Goal: Transaction & Acquisition: Purchase product/service

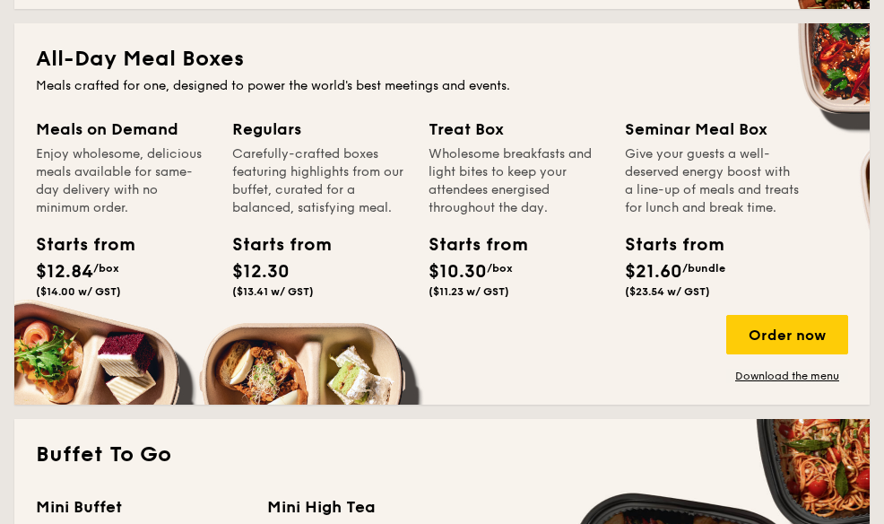
scroll to position [1166, 0]
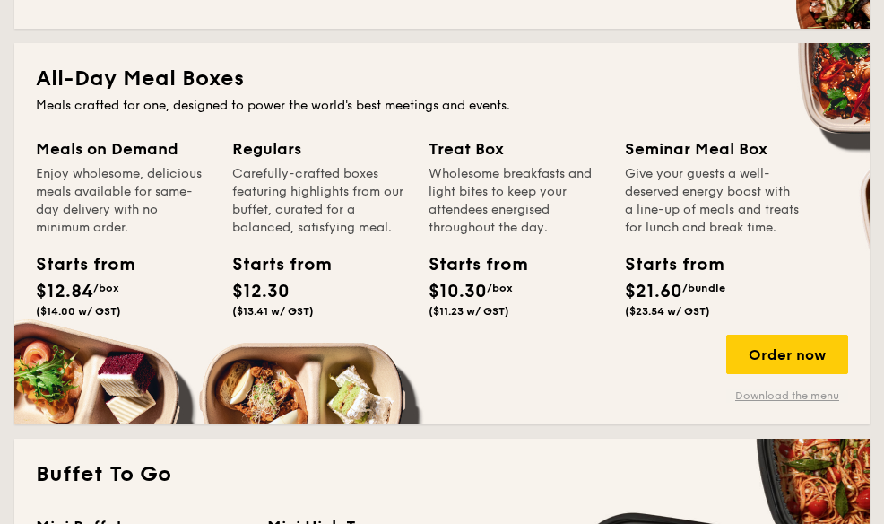
click at [818, 393] on link "Download the menu" at bounding box center [788, 395] width 122 height 14
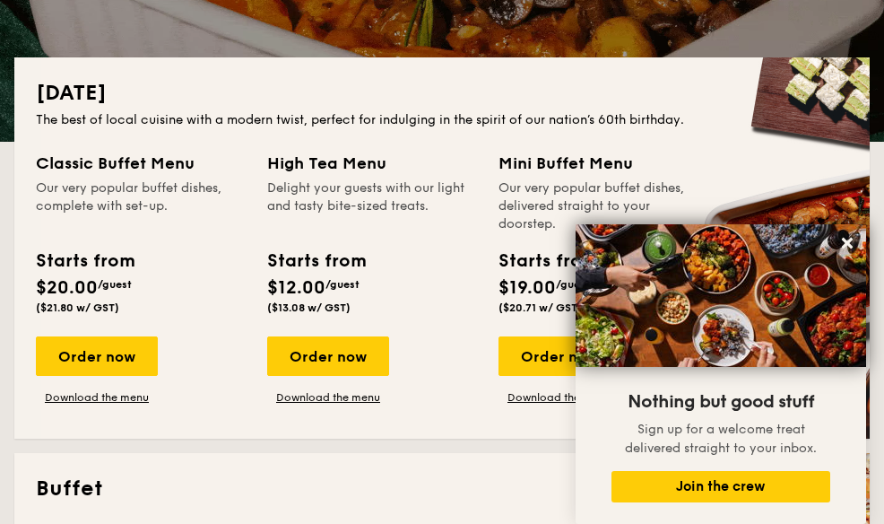
scroll to position [359, 0]
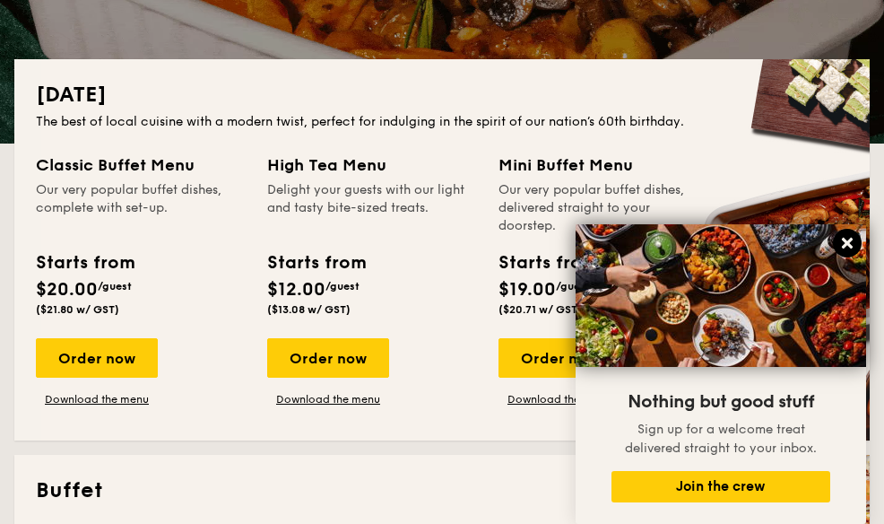
click at [854, 242] on icon at bounding box center [848, 243] width 16 height 16
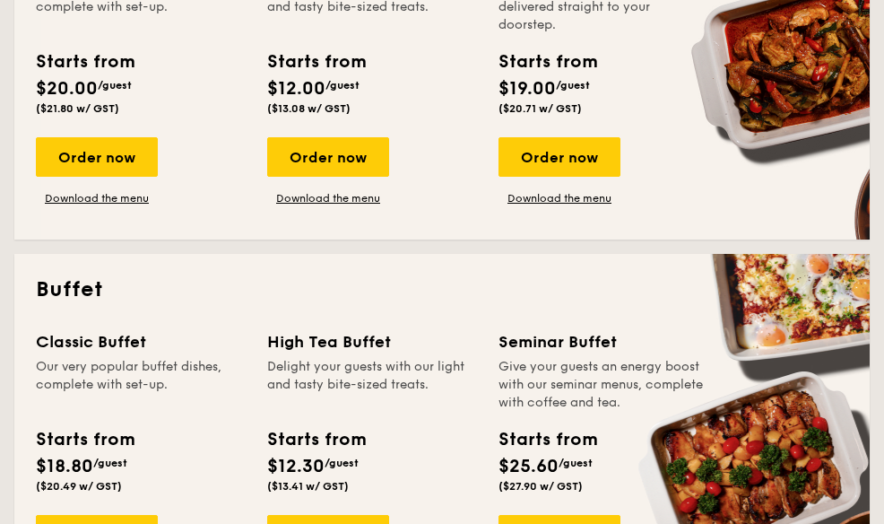
scroll to position [448, 0]
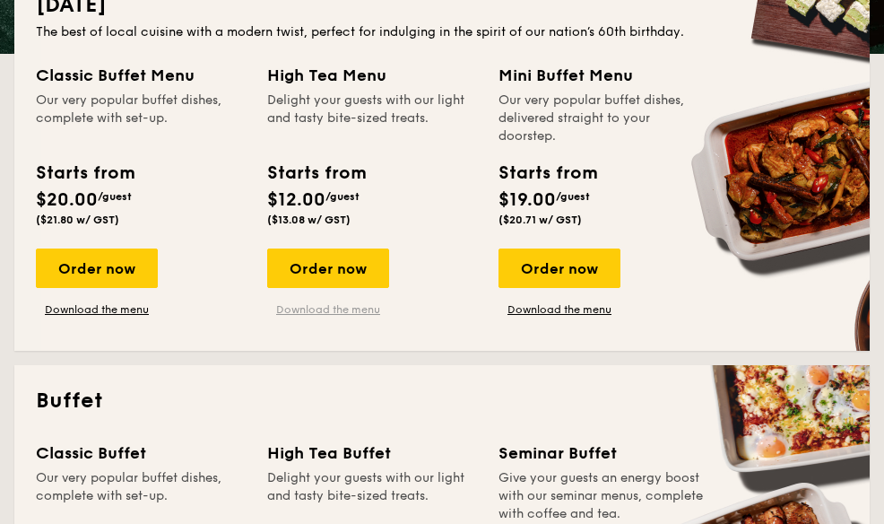
click at [359, 308] on link "Download the menu" at bounding box center [328, 309] width 122 height 14
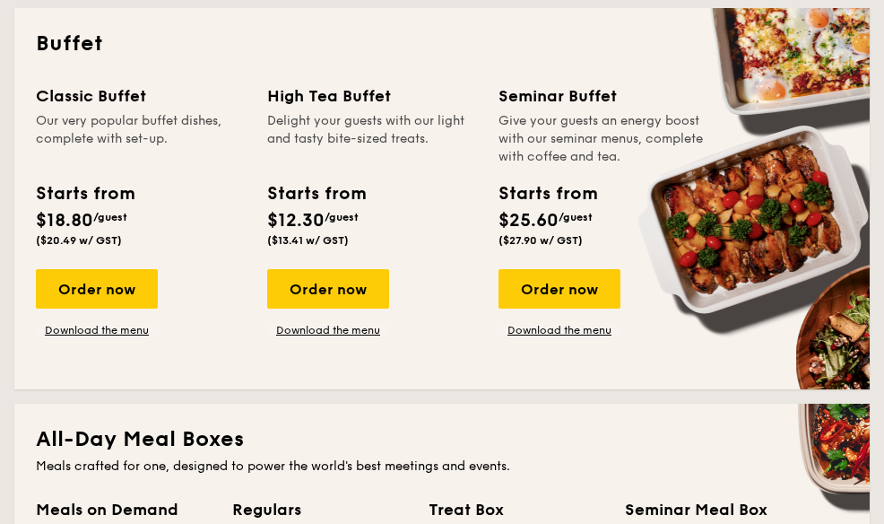
scroll to position [807, 0]
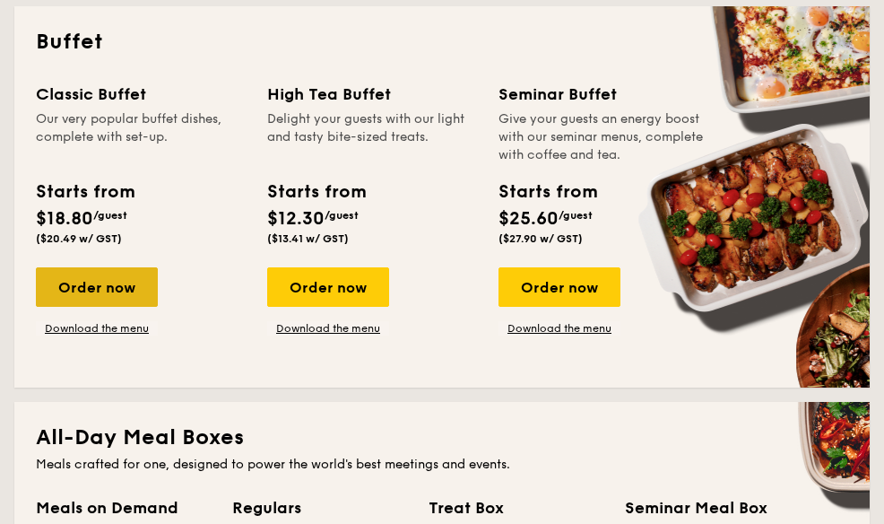
click at [141, 279] on div "Order now" at bounding box center [97, 286] width 122 height 39
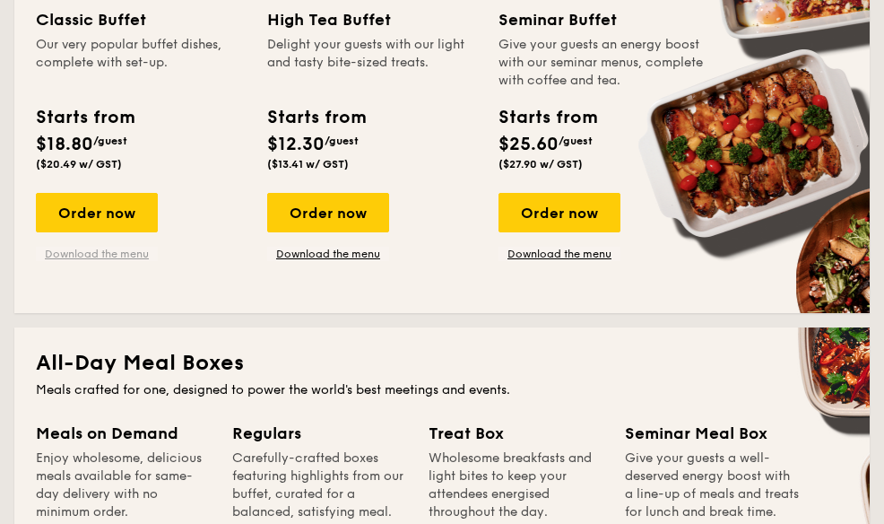
scroll to position [795, 0]
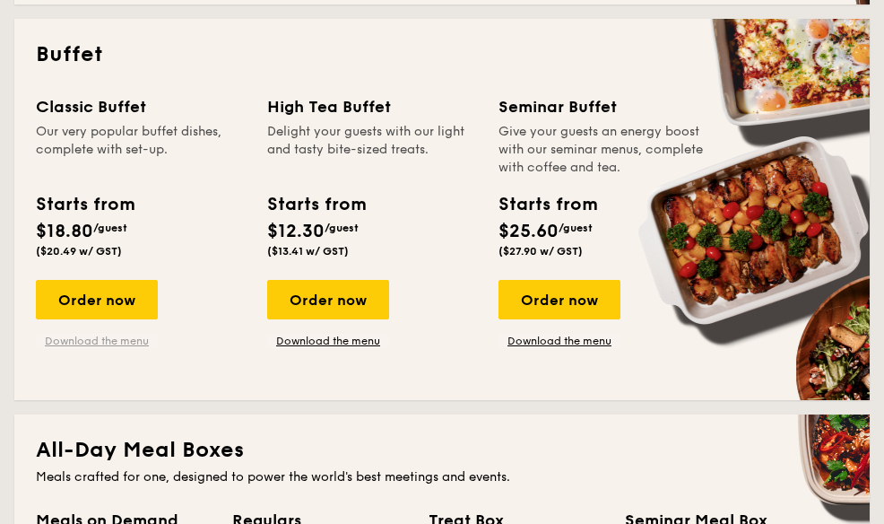
click at [118, 335] on link "Download the menu" at bounding box center [97, 341] width 122 height 14
